Goal: Information Seeking & Learning: Check status

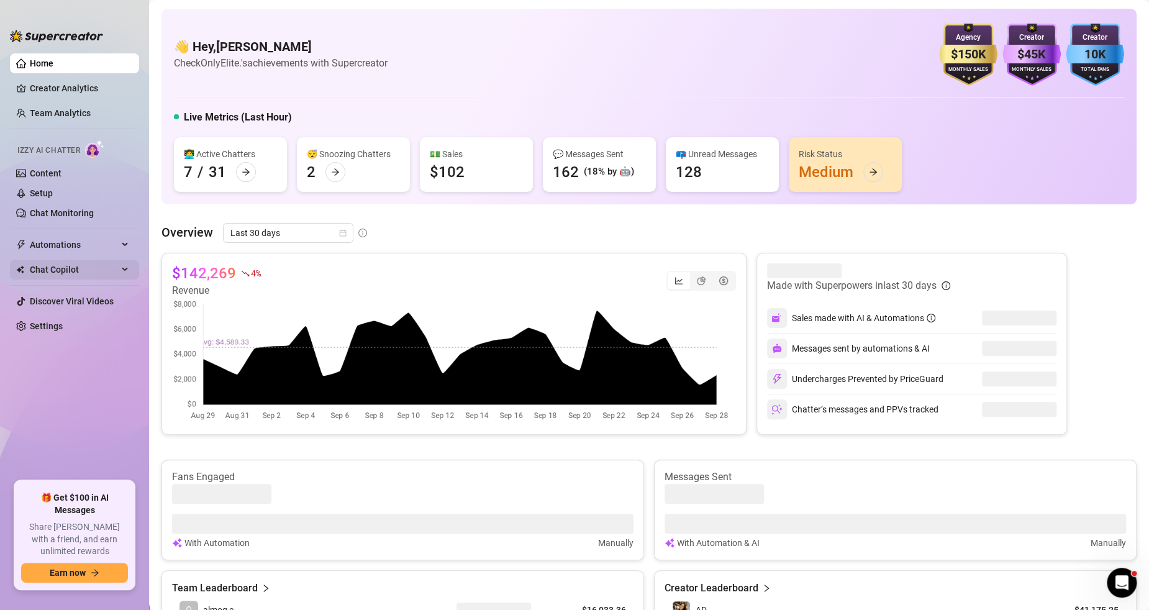
drag, startPoint x: 74, startPoint y: 246, endPoint x: 78, endPoint y: 268, distance: 22.7
click at [74, 246] on span "Automations" at bounding box center [74, 245] width 88 height 20
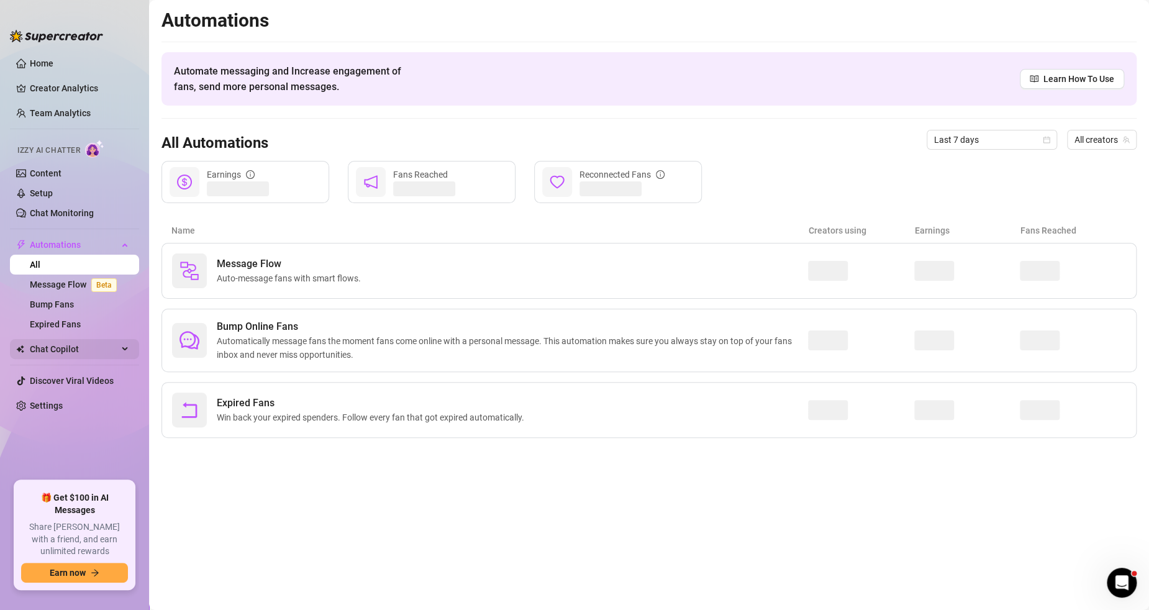
click at [83, 351] on span "Chat Copilot" at bounding box center [74, 349] width 88 height 20
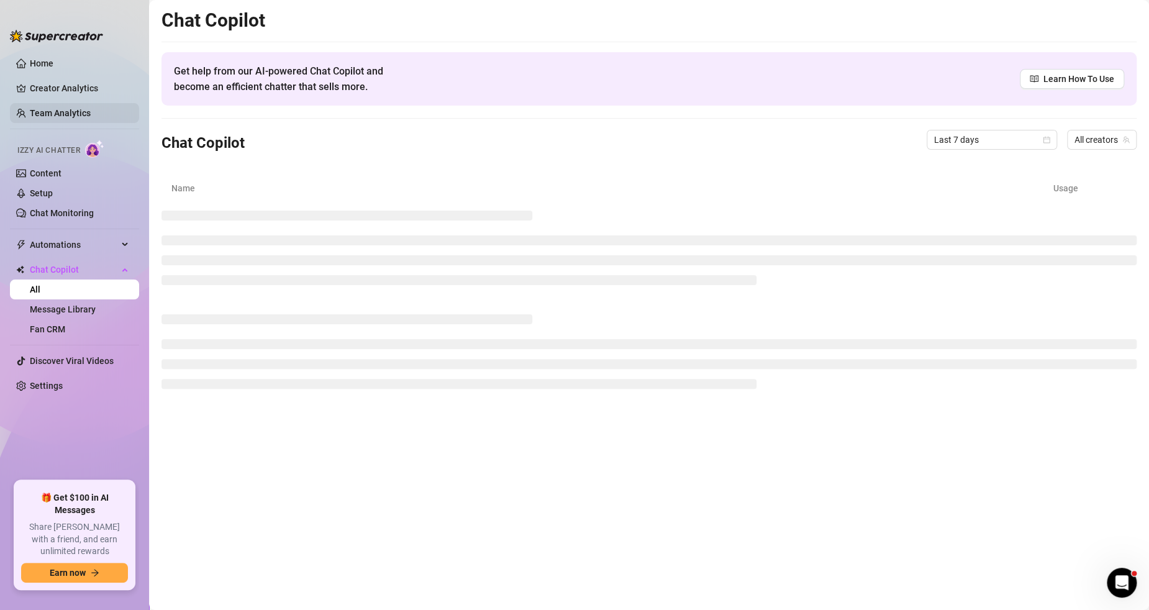
click at [81, 108] on link "Team Analytics" at bounding box center [60, 113] width 61 height 10
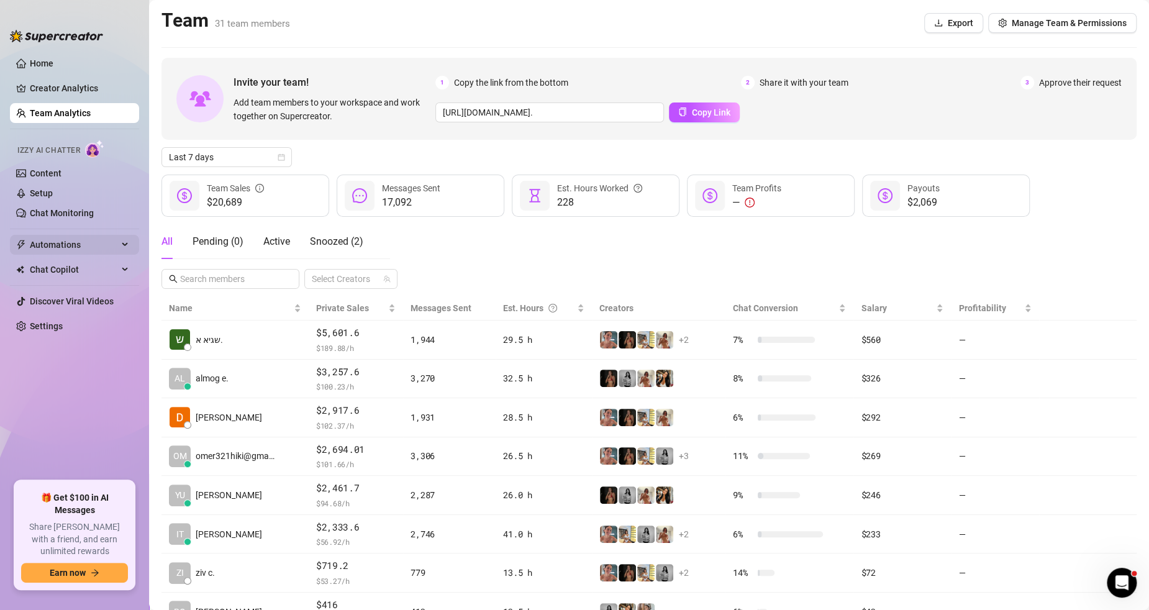
click at [71, 245] on span "Automations" at bounding box center [74, 245] width 88 height 20
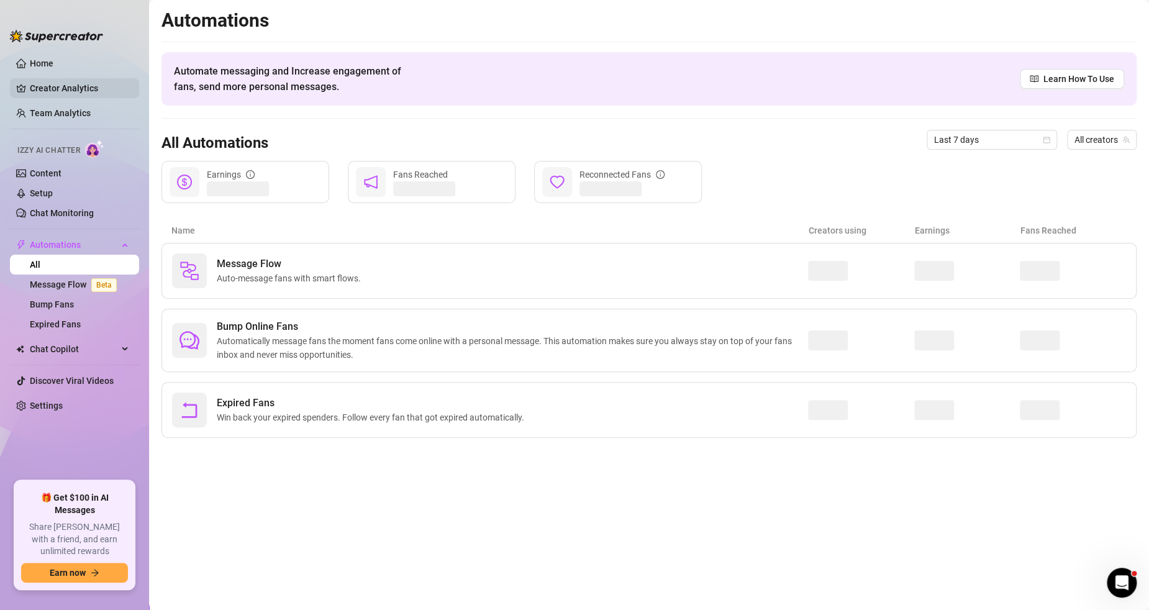
click at [70, 84] on link "Creator Analytics" at bounding box center [79, 88] width 99 height 20
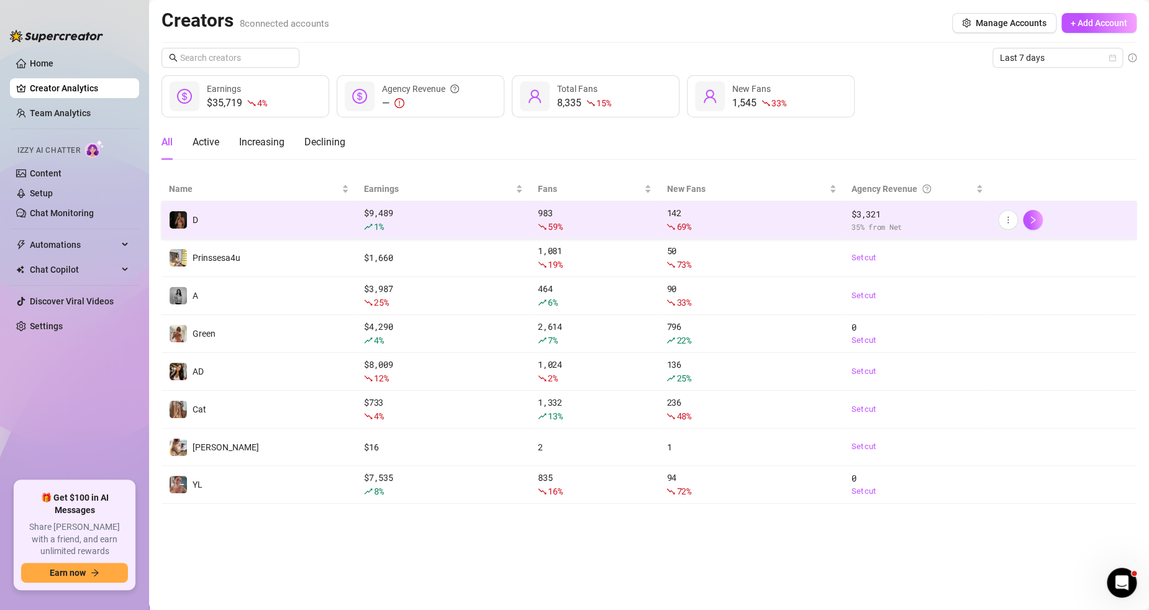
click at [1071, 225] on div at bounding box center [1064, 220] width 132 height 20
click at [773, 219] on div "142 69 %" at bounding box center [751, 219] width 170 height 27
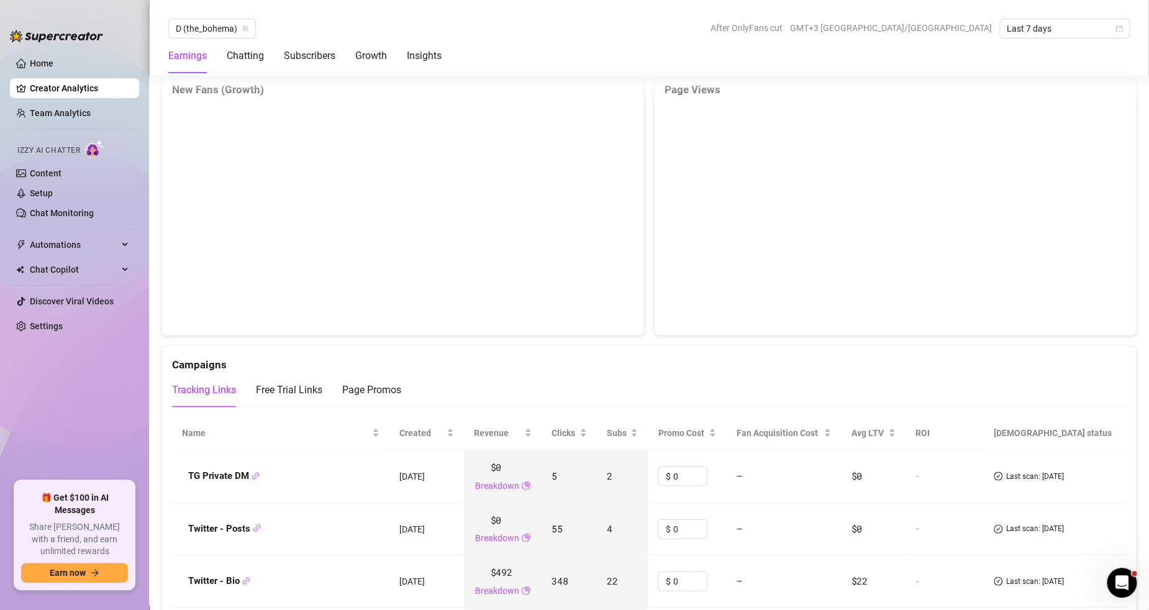
scroll to position [1482, 0]
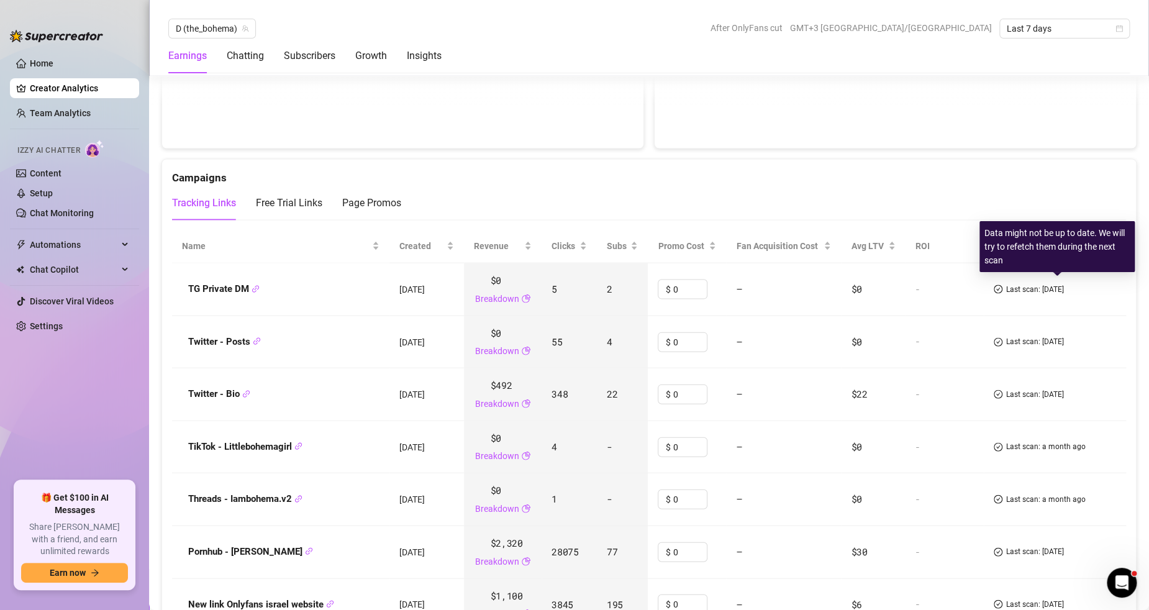
drag, startPoint x: 1096, startPoint y: 283, endPoint x: 1016, endPoint y: 280, distance: 80.2
click at [1016, 284] on div "Last scan: [DATE]" at bounding box center [1029, 290] width 70 height 12
click at [1053, 284] on span "Last scan: [DATE]" at bounding box center [1035, 290] width 58 height 12
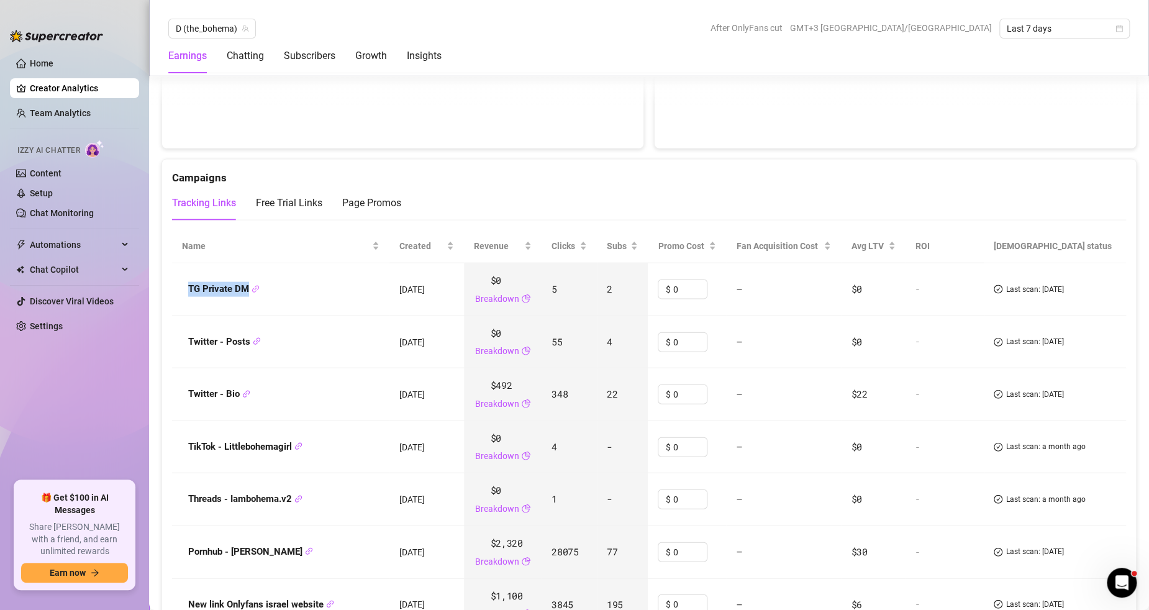
drag, startPoint x: 186, startPoint y: 286, endPoint x: 252, endPoint y: 284, distance: 65.9
click at [252, 284] on div "TG Private DM" at bounding box center [281, 289] width 198 height 15
copy strong "TG Private DM"
